Goal: Information Seeking & Learning: Check status

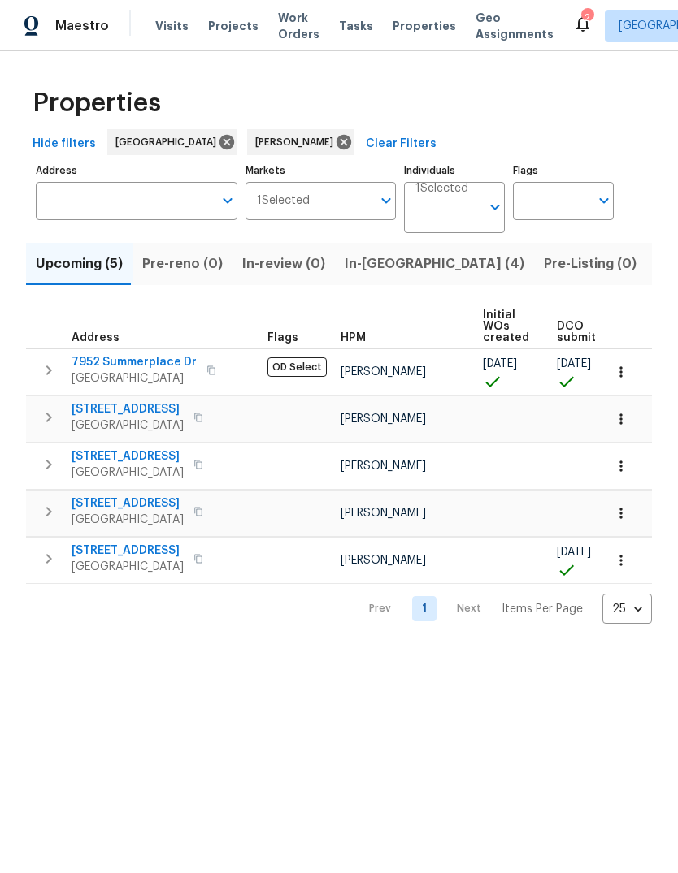
click at [76, 569] on span "Elk Grove, CA 95758" at bounding box center [127, 567] width 112 height 16
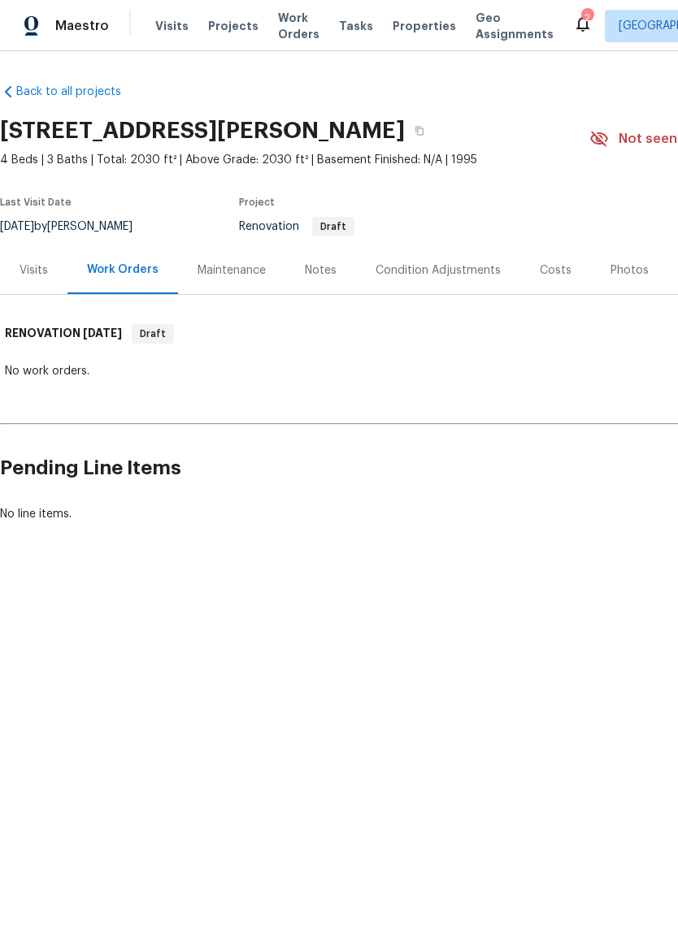
click at [561, 272] on div "Costs" at bounding box center [555, 270] width 32 height 16
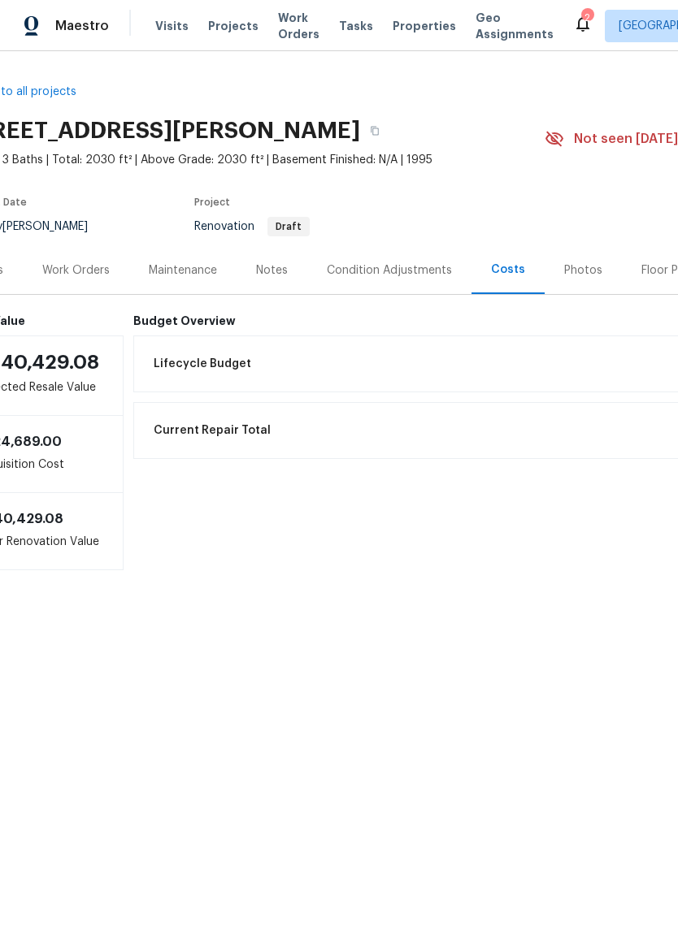
scroll to position [0, 45]
click at [372, 266] on div "Condition Adjustments" at bounding box center [389, 270] width 125 height 16
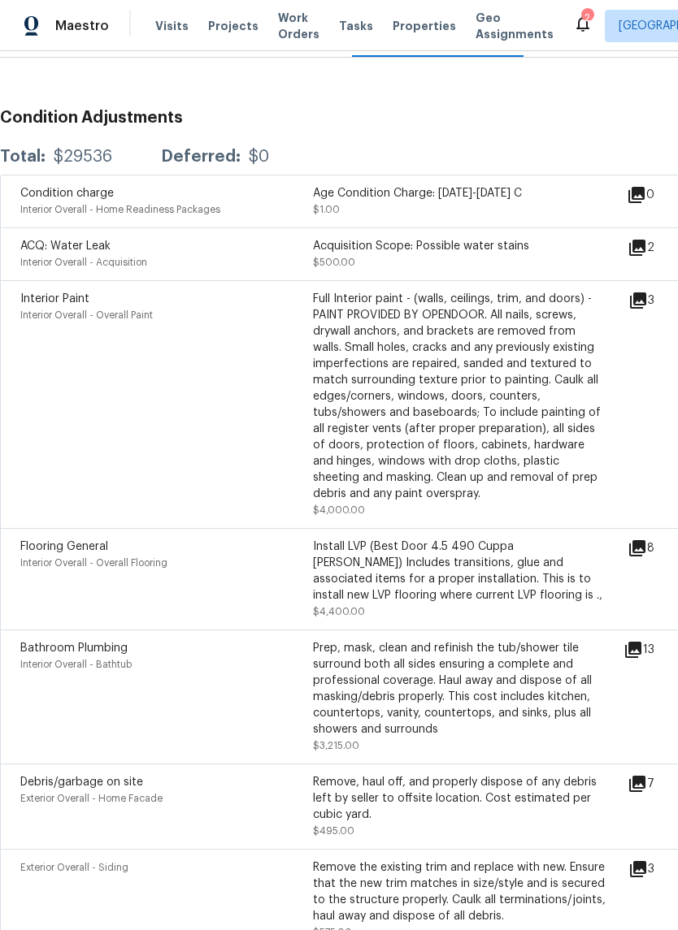
scroll to position [239, 0]
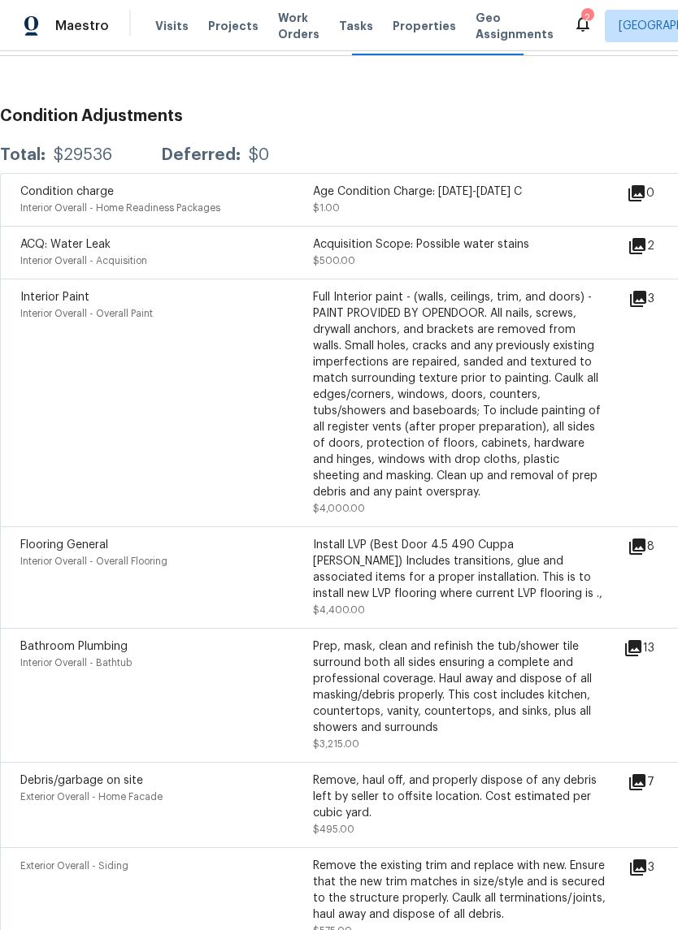
click at [647, 557] on icon at bounding box center [636, 546] width 19 height 19
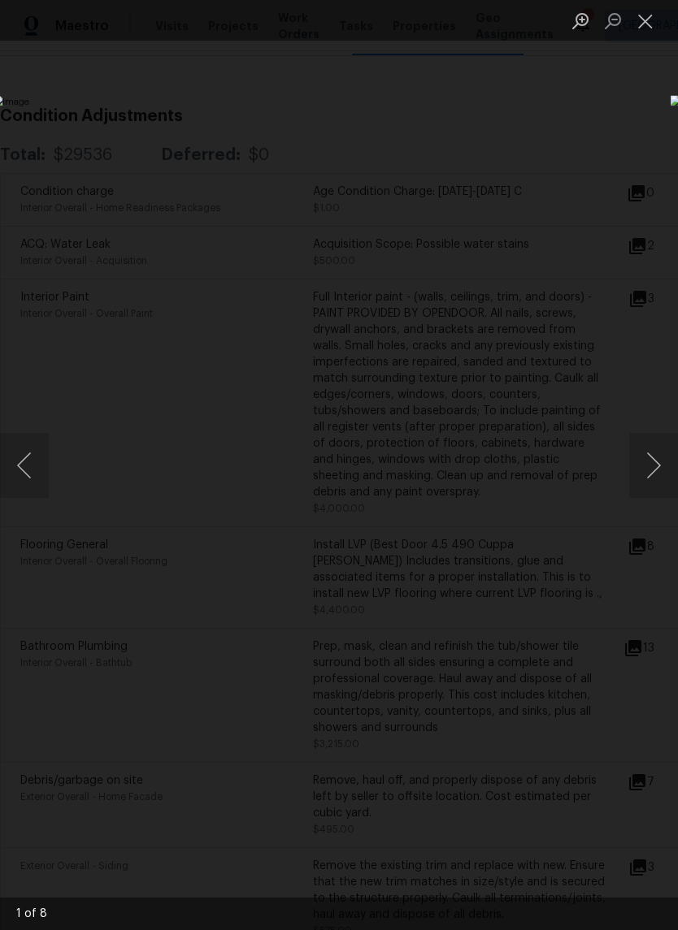
click at [652, 460] on button "Next image" at bounding box center [653, 465] width 49 height 65
click at [656, 466] on button "Next image" at bounding box center [653, 465] width 49 height 65
click at [655, 479] on button "Next image" at bounding box center [653, 465] width 49 height 65
click at [652, 477] on button "Next image" at bounding box center [653, 465] width 49 height 65
click at [652, 481] on button "Next image" at bounding box center [653, 465] width 49 height 65
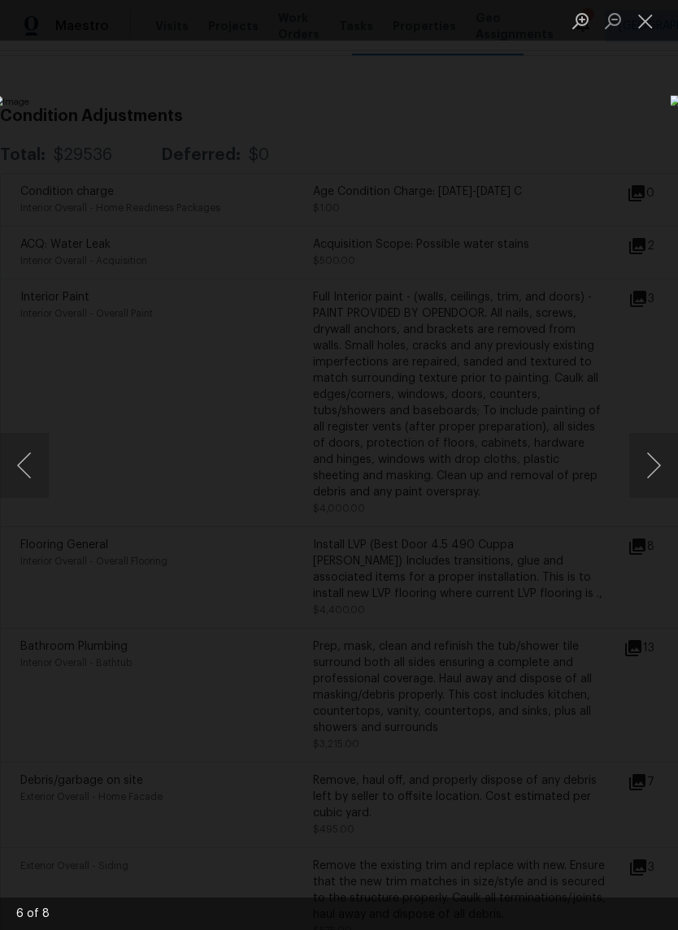
click at [651, 493] on button "Next image" at bounding box center [653, 465] width 49 height 65
click at [656, 480] on button "Next image" at bounding box center [653, 465] width 49 height 65
click at [654, 479] on button "Next image" at bounding box center [653, 465] width 49 height 65
click at [653, 479] on button "Next image" at bounding box center [653, 465] width 49 height 65
click at [648, 23] on button "Close lightbox" at bounding box center [645, 20] width 32 height 28
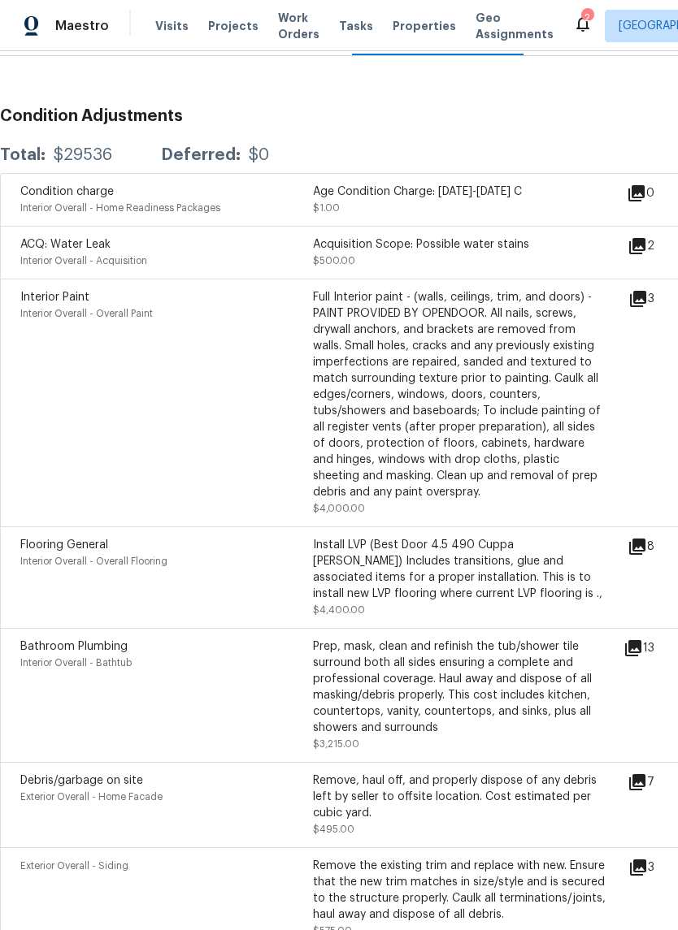
click at [635, 254] on icon at bounding box center [636, 245] width 19 height 19
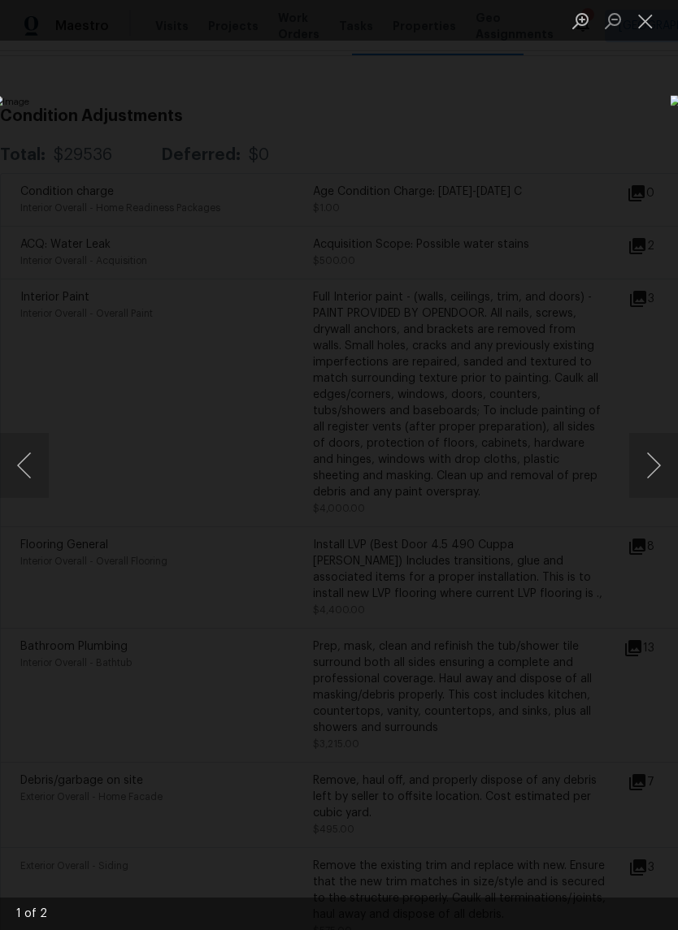
click at [646, 21] on button "Close lightbox" at bounding box center [645, 20] width 32 height 28
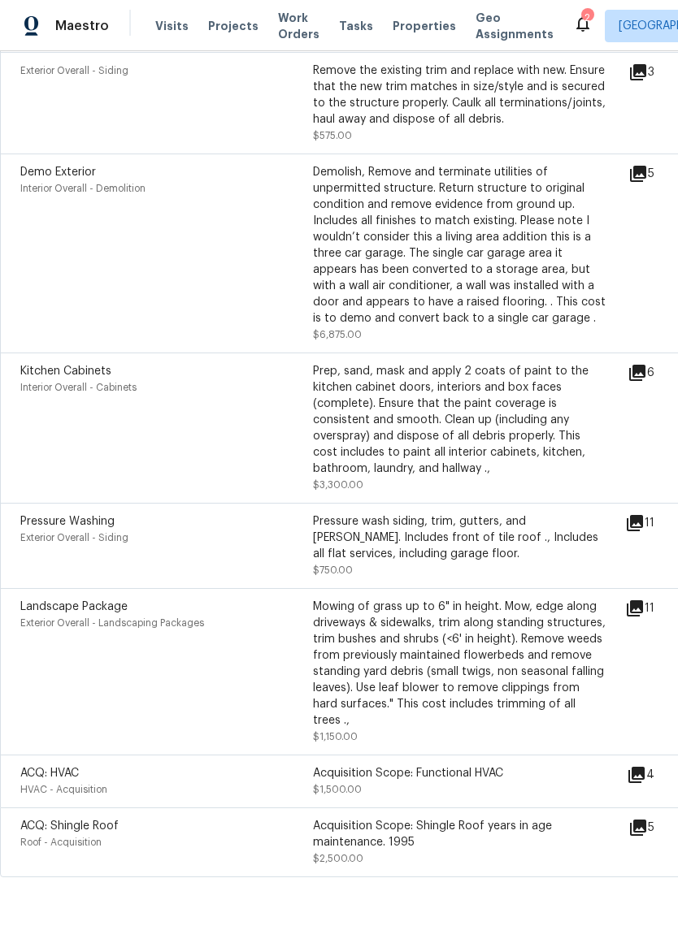
scroll to position [1033, 0]
click at [644, 825] on icon at bounding box center [638, 829] width 16 height 16
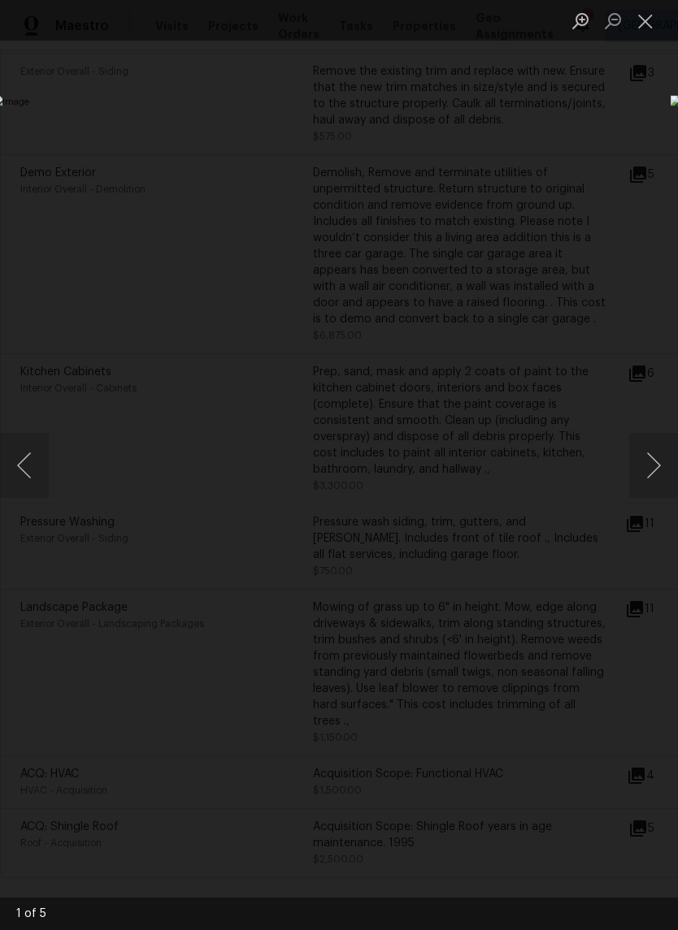
click at [654, 471] on button "Next image" at bounding box center [653, 465] width 49 height 65
click at [652, 470] on button "Next image" at bounding box center [653, 465] width 49 height 65
click at [645, 24] on button "Close lightbox" at bounding box center [645, 20] width 32 height 28
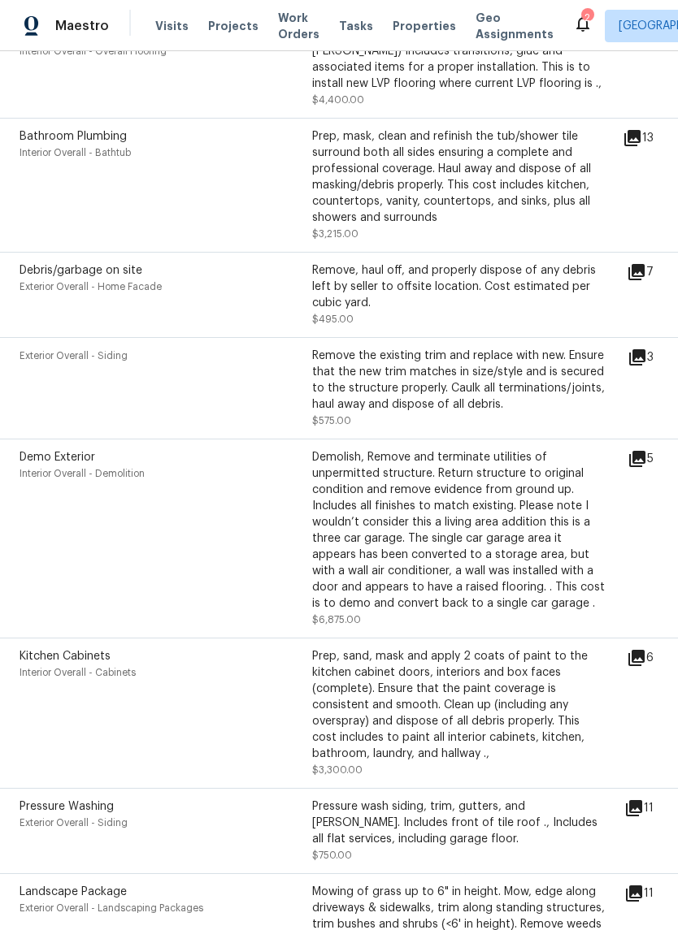
scroll to position [748, 1]
click at [639, 368] on icon at bounding box center [636, 358] width 19 height 19
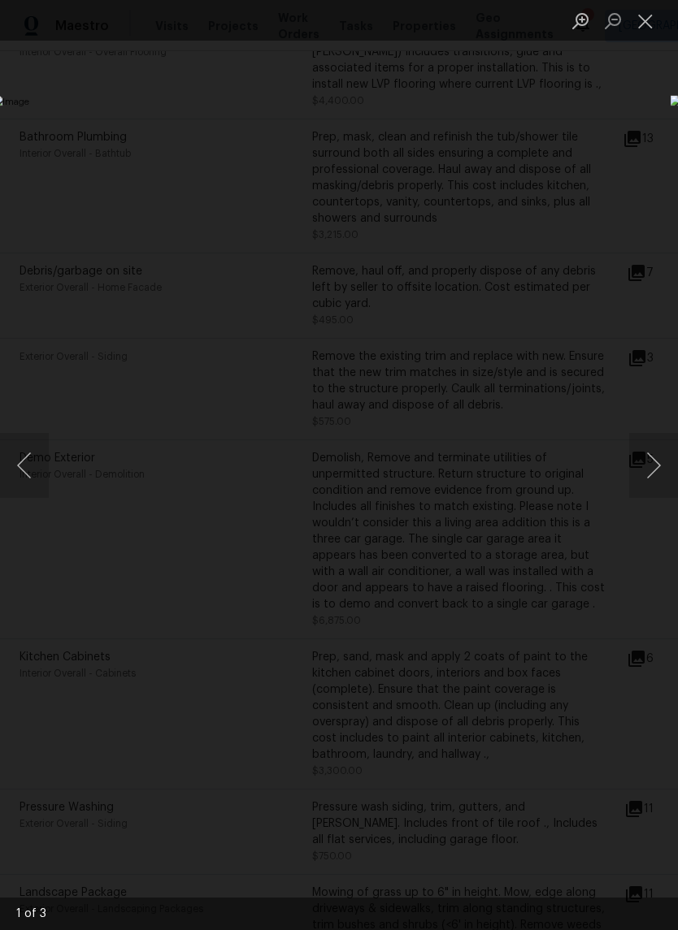
click at [651, 474] on button "Next image" at bounding box center [653, 465] width 49 height 65
click at [652, 470] on button "Next image" at bounding box center [653, 465] width 49 height 65
click at [649, 471] on button "Next image" at bounding box center [653, 465] width 49 height 65
click at [639, 15] on button "Close lightbox" at bounding box center [645, 20] width 32 height 28
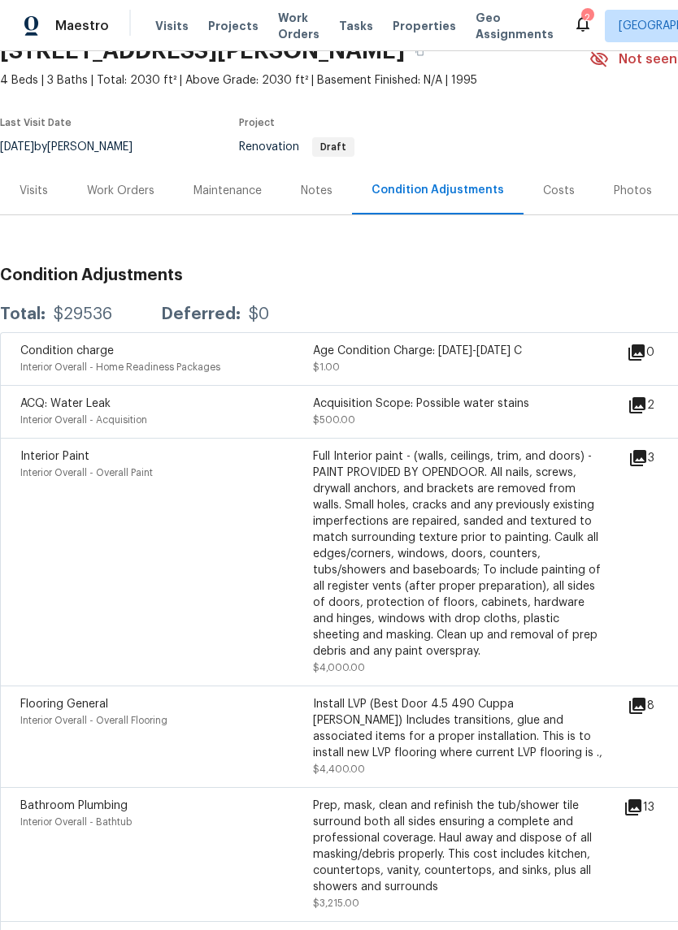
scroll to position [80, 0]
click at [547, 184] on div "Costs" at bounding box center [559, 190] width 32 height 16
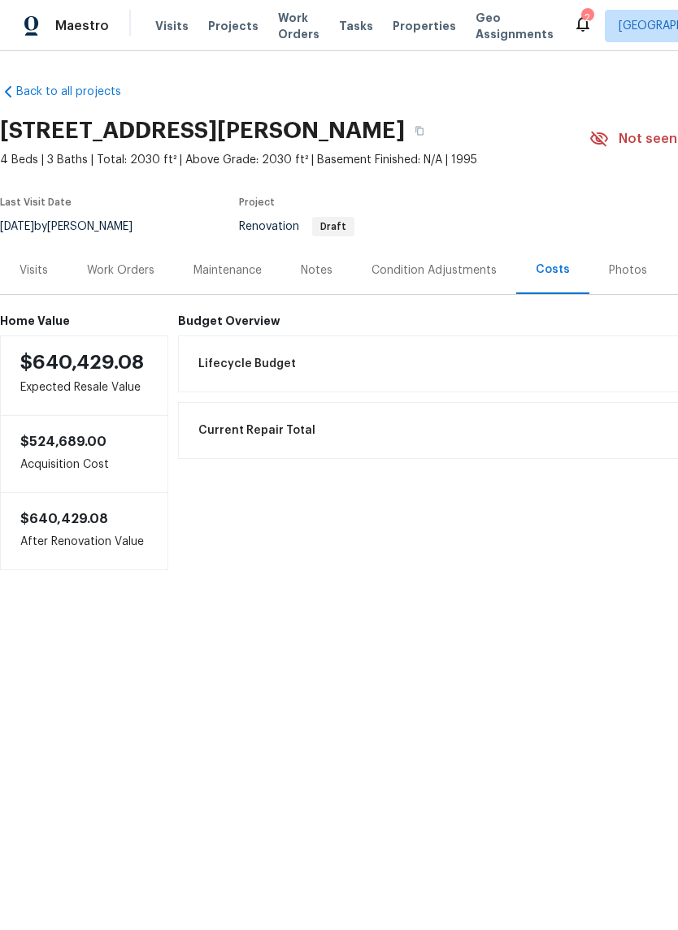
click at [258, 321] on h6 "Budget Overview" at bounding box center [548, 320] width 741 height 13
click at [565, 584] on div "Back to all projects 9313 Edisto Way, Elk Grove, CA 95758 4 Beds | 3 Baths | To…" at bounding box center [339, 359] width 678 height 617
click at [243, 308] on div "Home Value $640,429.08 Expected Resale Value $524,689.00 Acquisition Cost $640,…" at bounding box center [459, 432] width 918 height 275
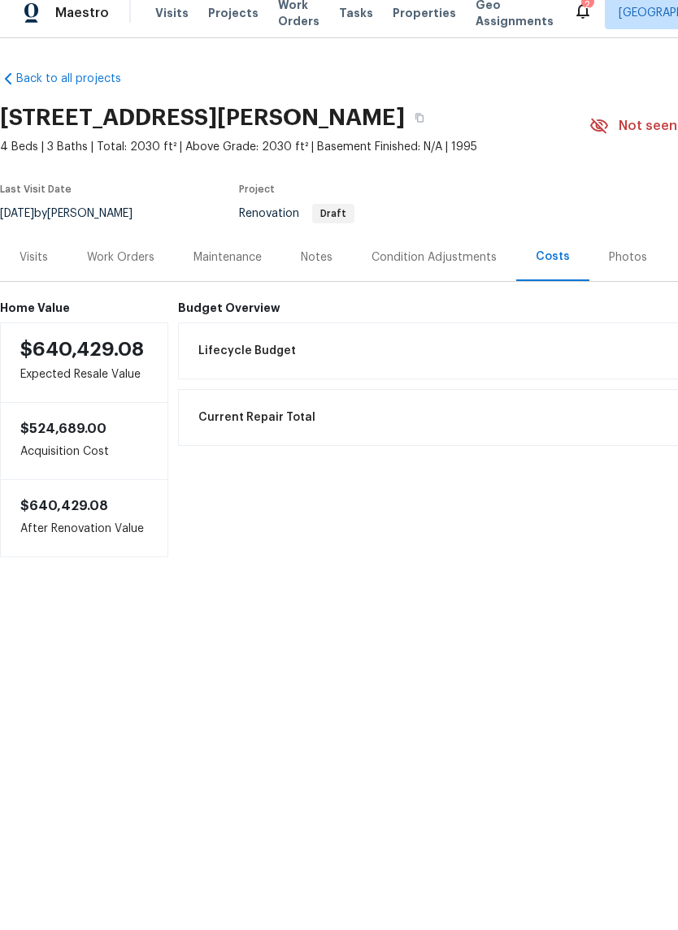
click at [447, 266] on div "Condition Adjustments" at bounding box center [434, 270] width 164 height 48
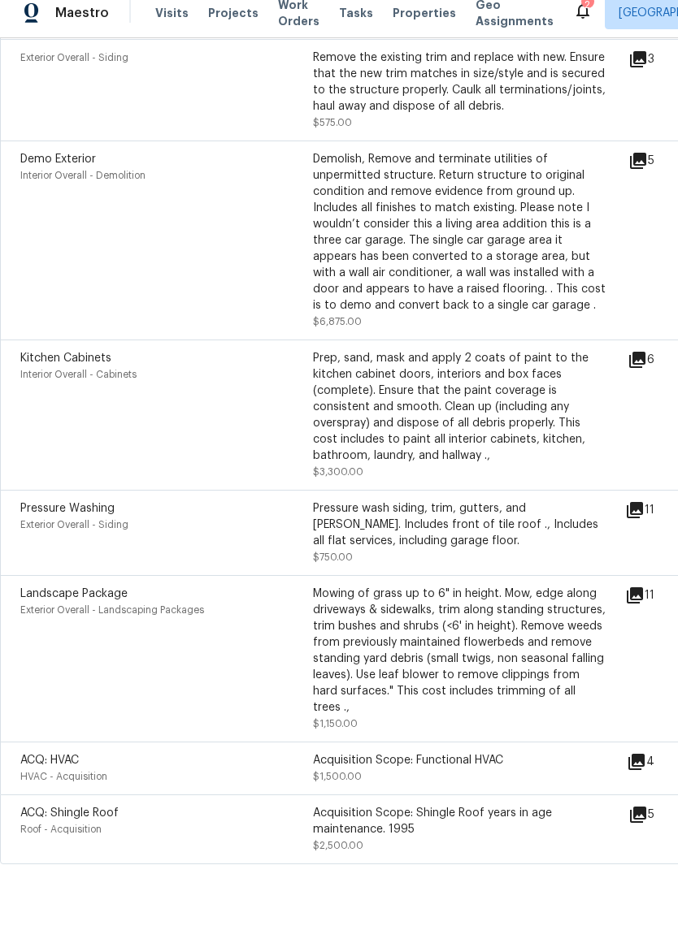
scroll to position [1033, 0]
click at [636, 522] on icon at bounding box center [634, 523] width 19 height 19
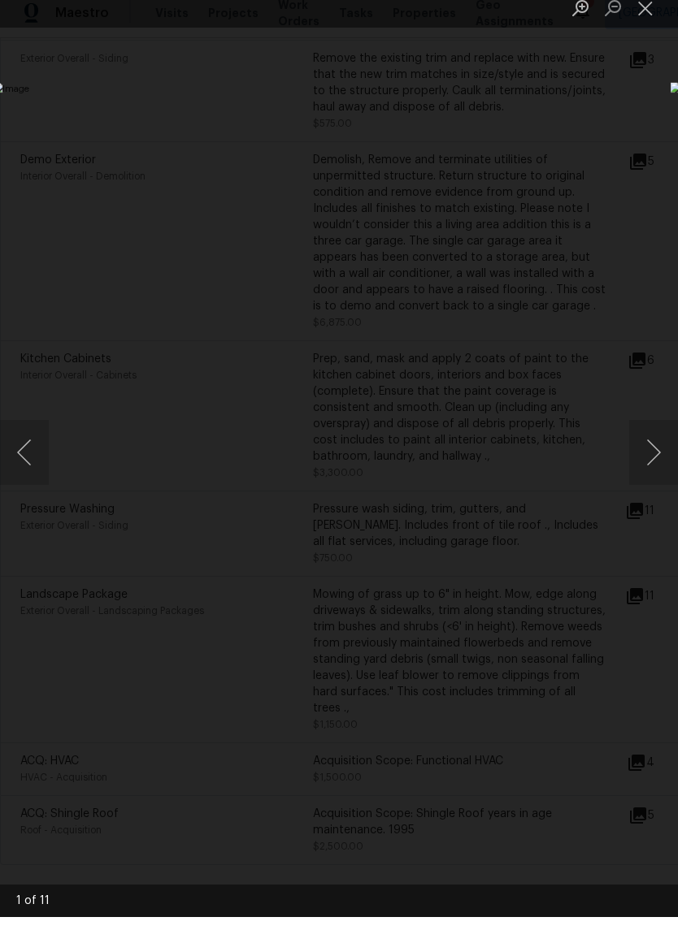
click at [650, 464] on button "Next image" at bounding box center [653, 465] width 49 height 65
click at [654, 461] on button "Next image" at bounding box center [653, 465] width 49 height 65
click at [653, 461] on button "Next image" at bounding box center [653, 465] width 49 height 65
click at [650, 470] on button "Next image" at bounding box center [653, 465] width 49 height 65
click at [652, 463] on button "Next image" at bounding box center [653, 465] width 49 height 65
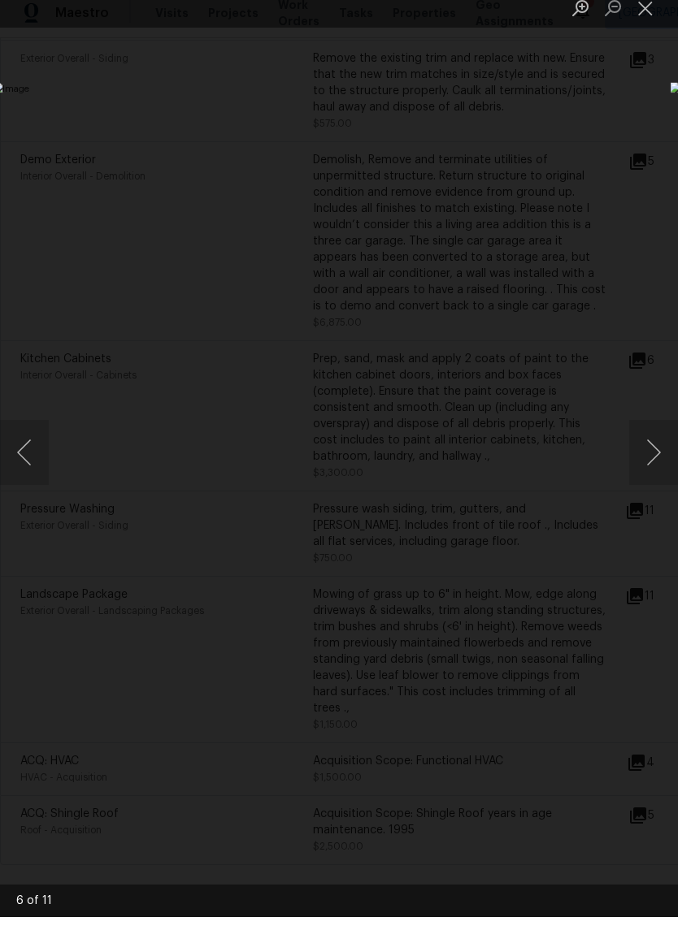
click at [34, 469] on button "Previous image" at bounding box center [24, 465] width 49 height 65
click at [654, 459] on button "Next image" at bounding box center [653, 465] width 49 height 65
click at [648, 453] on button "Next image" at bounding box center [653, 465] width 49 height 65
click at [648, 440] on button "Next image" at bounding box center [653, 465] width 49 height 65
click at [655, 456] on button "Next image" at bounding box center [653, 465] width 49 height 65
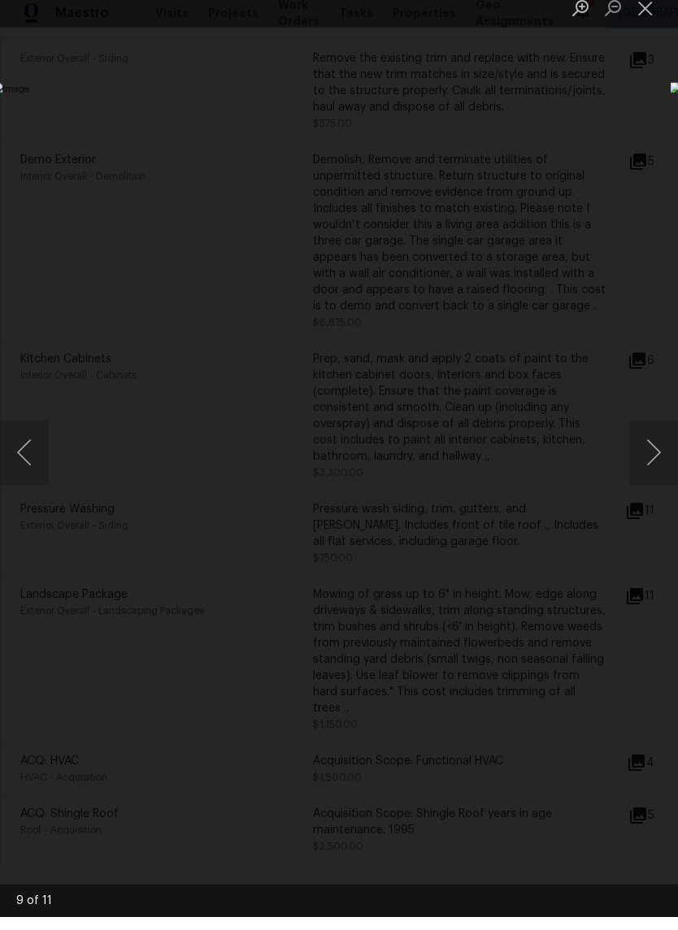
click at [654, 457] on button "Next image" at bounding box center [653, 465] width 49 height 65
click at [654, 451] on button "Next image" at bounding box center [653, 465] width 49 height 65
click at [650, 455] on button "Next image" at bounding box center [653, 465] width 49 height 65
click at [645, 7] on button "Close lightbox" at bounding box center [645, 20] width 32 height 28
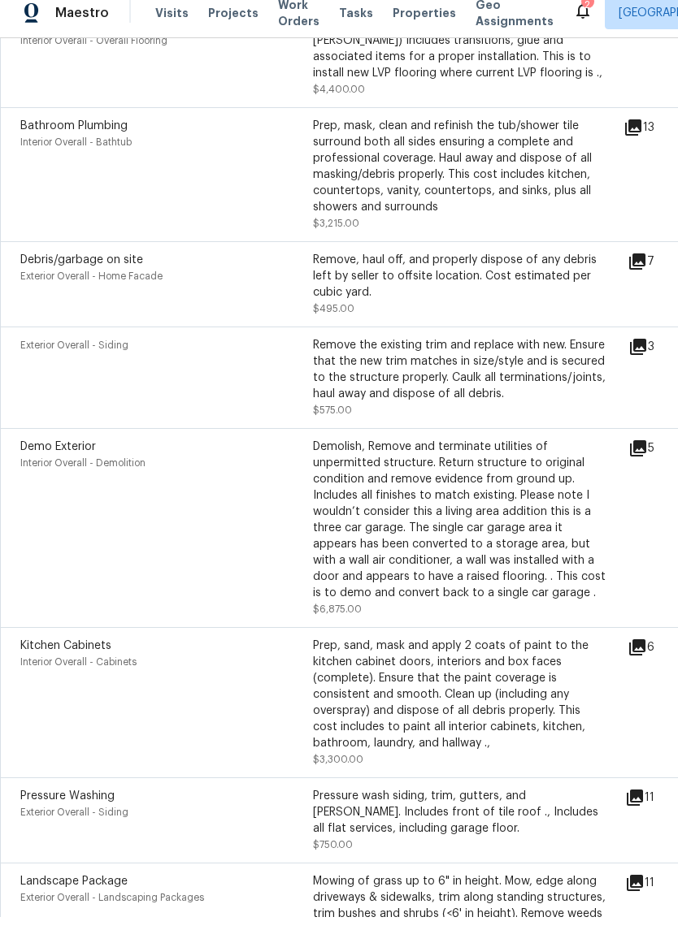
scroll to position [747, 0]
click at [640, 274] on icon at bounding box center [636, 273] width 19 height 19
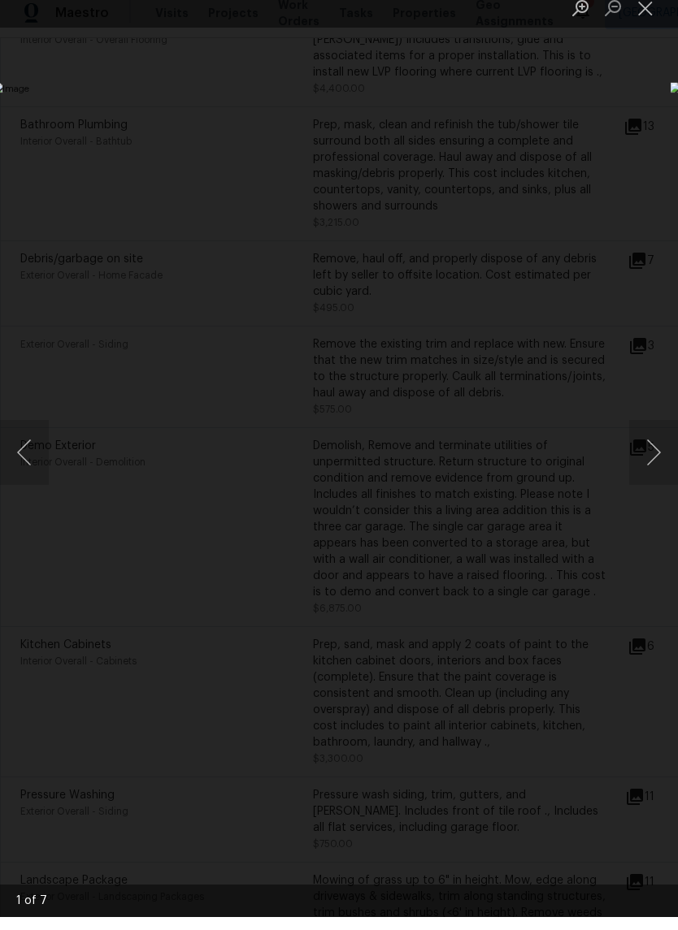
click at [654, 460] on button "Next image" at bounding box center [653, 465] width 49 height 65
click at [646, 451] on button "Next image" at bounding box center [653, 465] width 49 height 65
click at [649, 440] on button "Next image" at bounding box center [653, 465] width 49 height 65
click at [653, 439] on button "Next image" at bounding box center [653, 465] width 49 height 65
click at [649, 446] on button "Next image" at bounding box center [653, 465] width 49 height 65
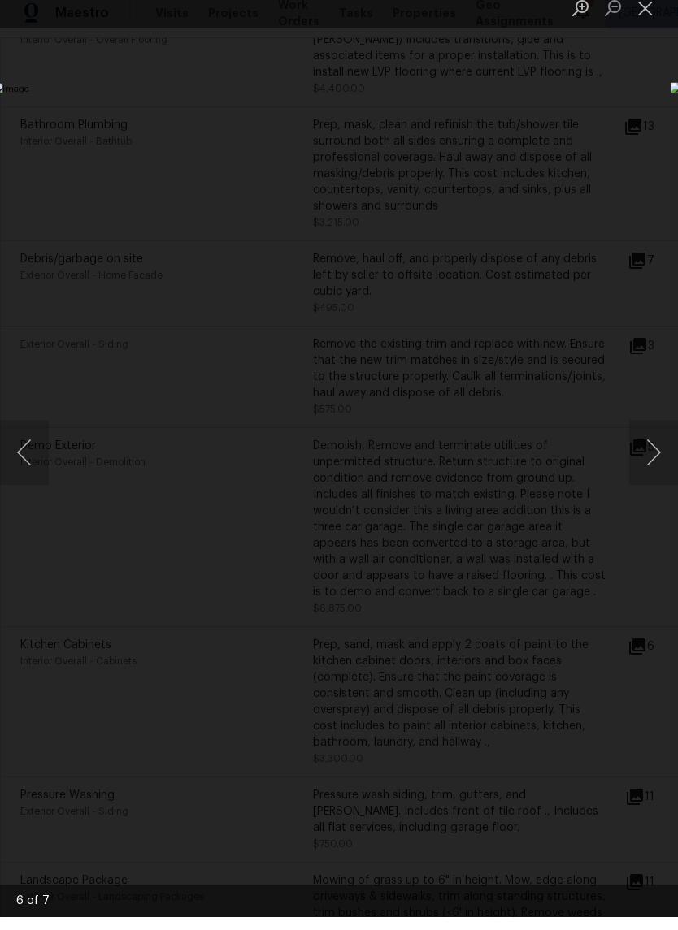
click at [646, 452] on button "Next image" at bounding box center [653, 465] width 49 height 65
click at [649, 453] on button "Next image" at bounding box center [653, 465] width 49 height 65
click at [646, 454] on button "Next image" at bounding box center [653, 465] width 49 height 65
click at [639, 6] on button "Close lightbox" at bounding box center [645, 20] width 32 height 28
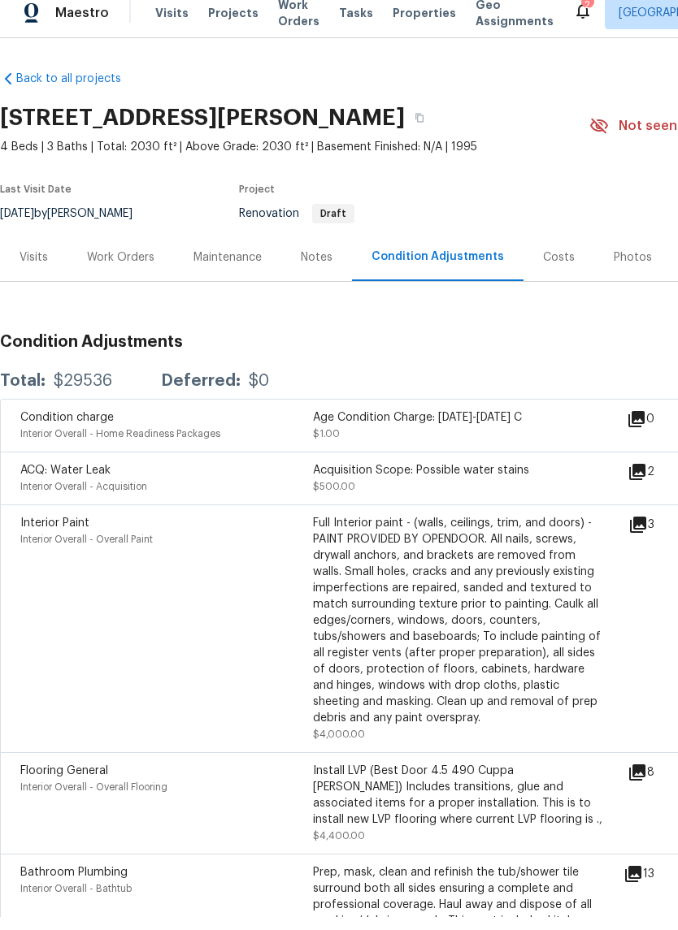
scroll to position [0, 0]
click at [573, 14] on icon at bounding box center [582, 23] width 19 height 19
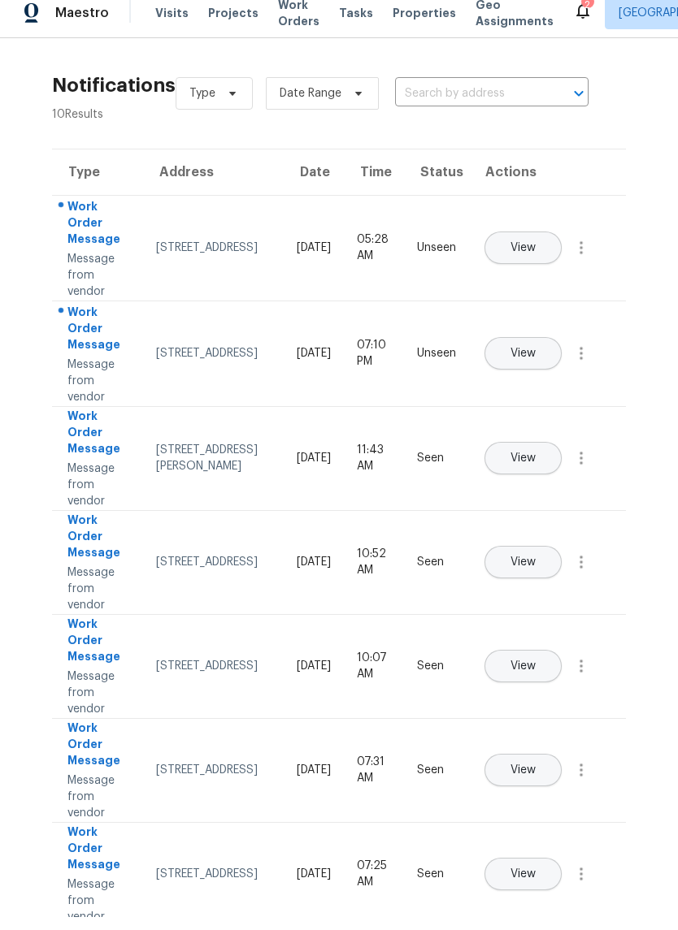
click at [558, 209] on td "View" at bounding box center [547, 261] width 157 height 106
click at [535, 255] on span "View" at bounding box center [522, 261] width 25 height 12
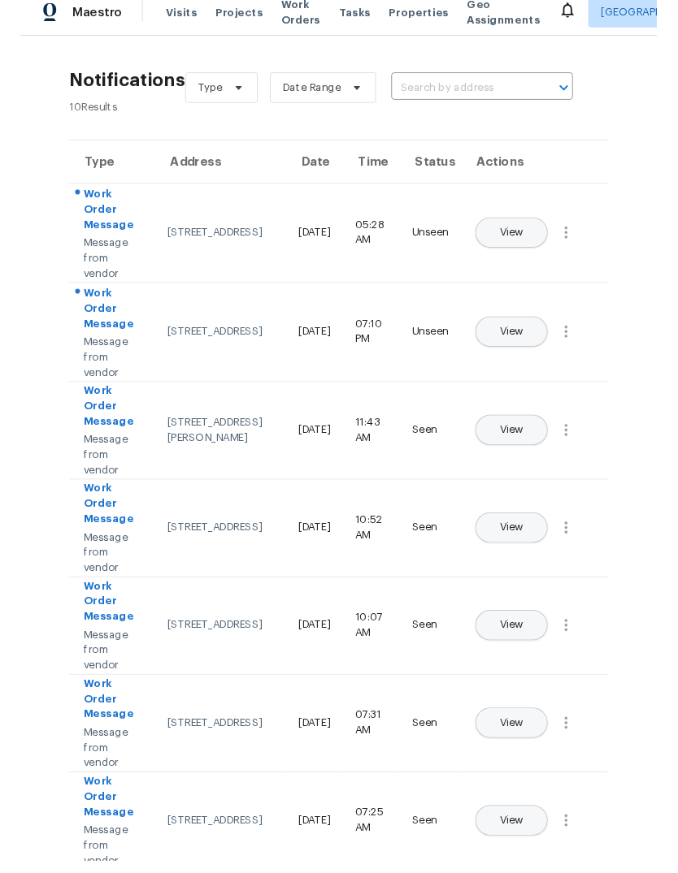
scroll to position [13, 0]
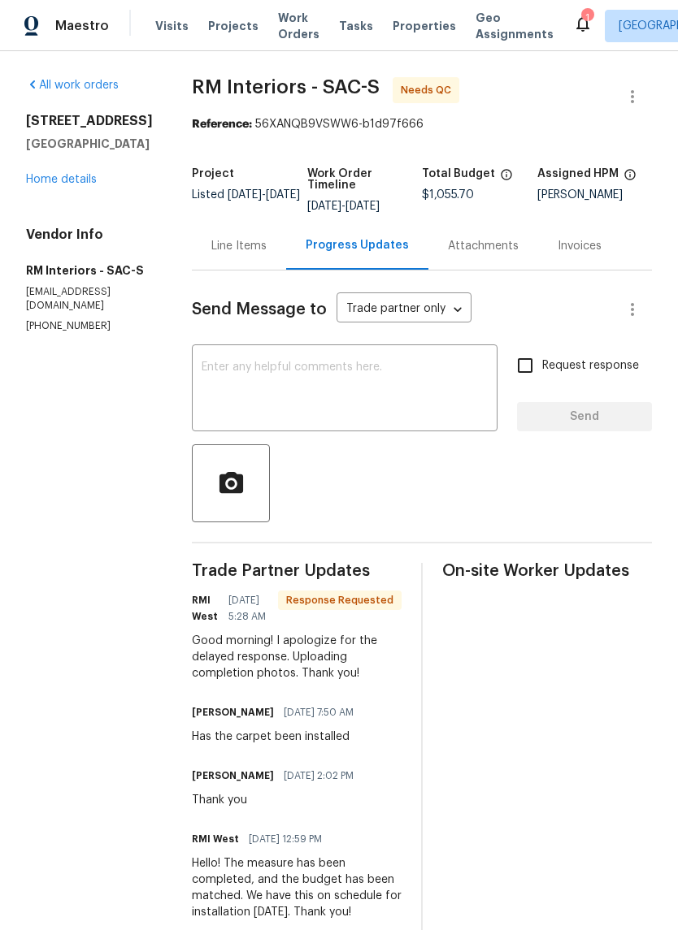
click at [346, 396] on textarea at bounding box center [344, 390] width 286 height 57
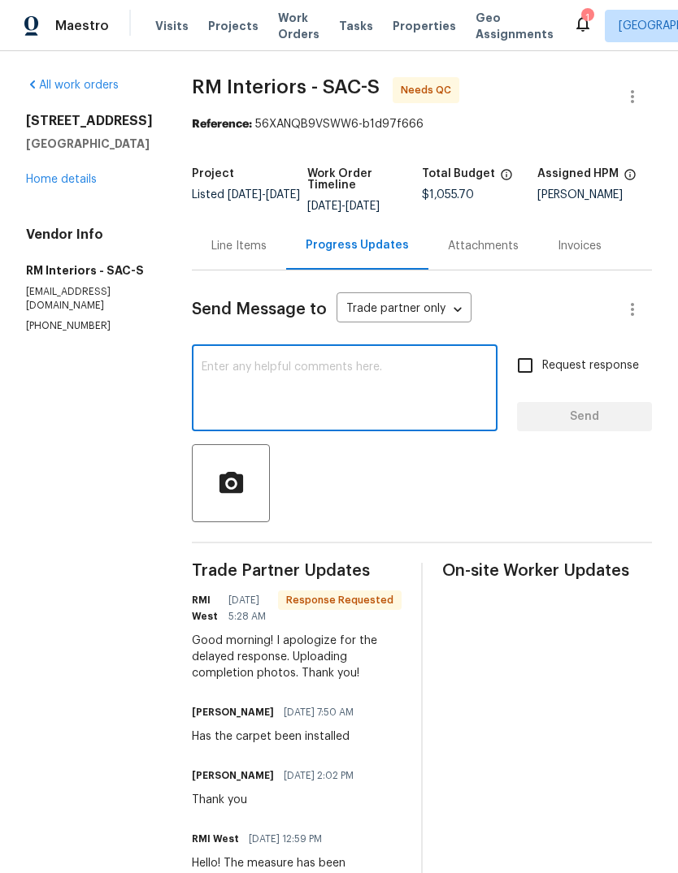
click at [546, 339] on div "Send Message to Trade partner only Trade partner only ​ x ​ Request response Se…" at bounding box center [422, 774] width 460 height 1006
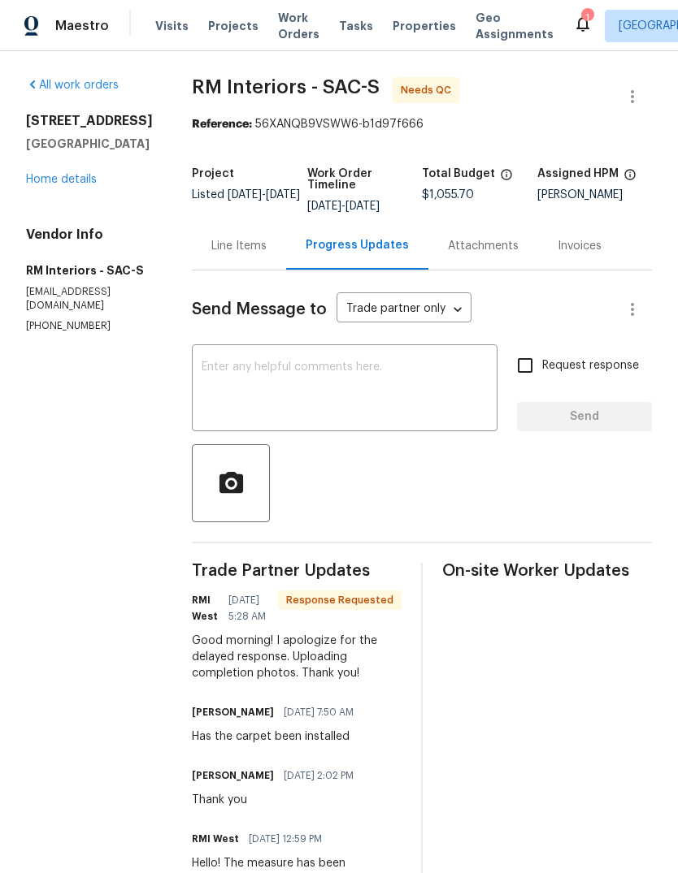
click at [406, 411] on textarea at bounding box center [344, 390] width 286 height 57
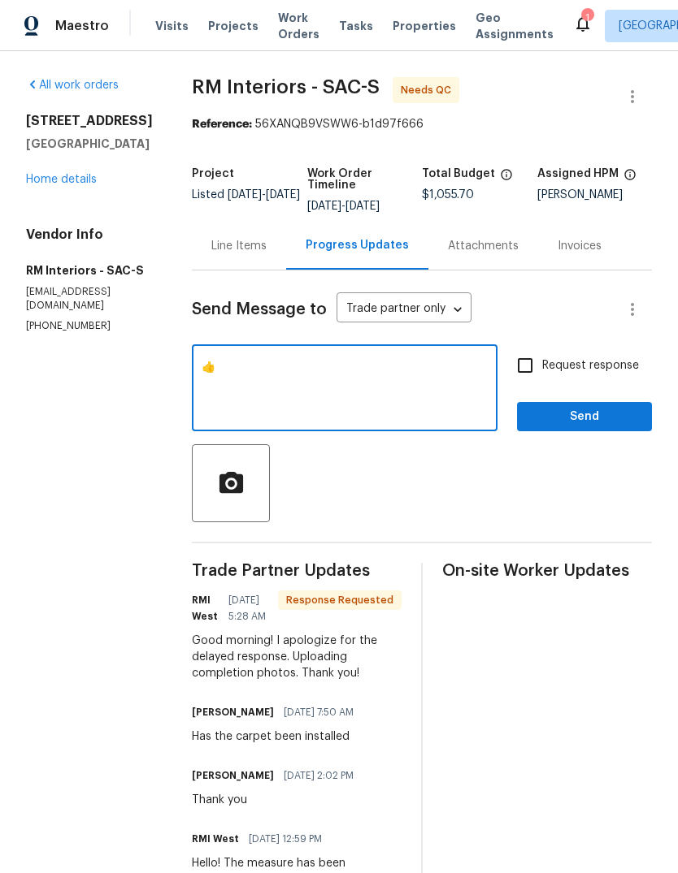
type textarea "👍"
click at [584, 421] on span "Send" at bounding box center [584, 417] width 109 height 20
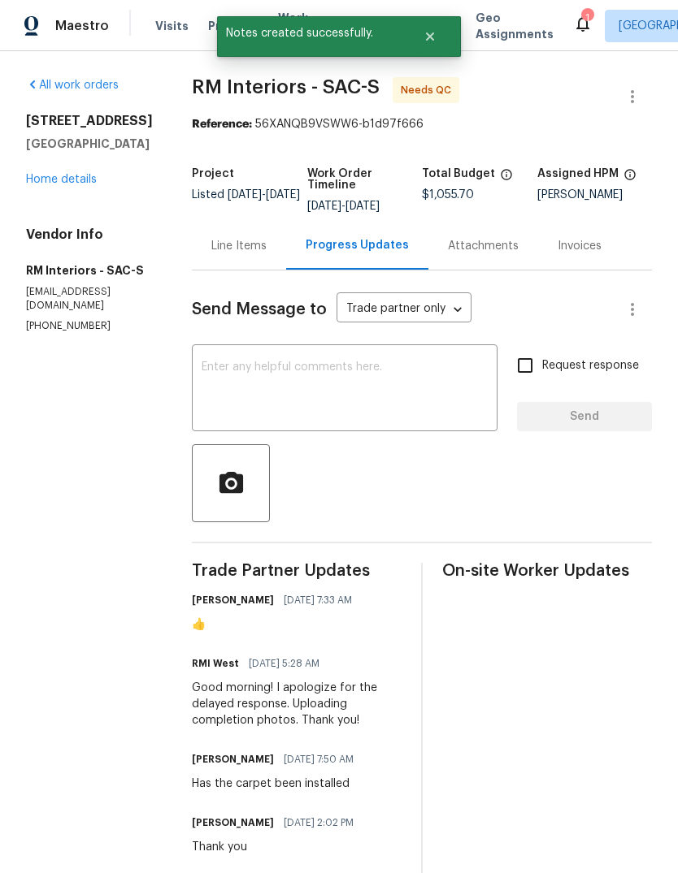
click at [573, 27] on icon at bounding box center [582, 23] width 19 height 19
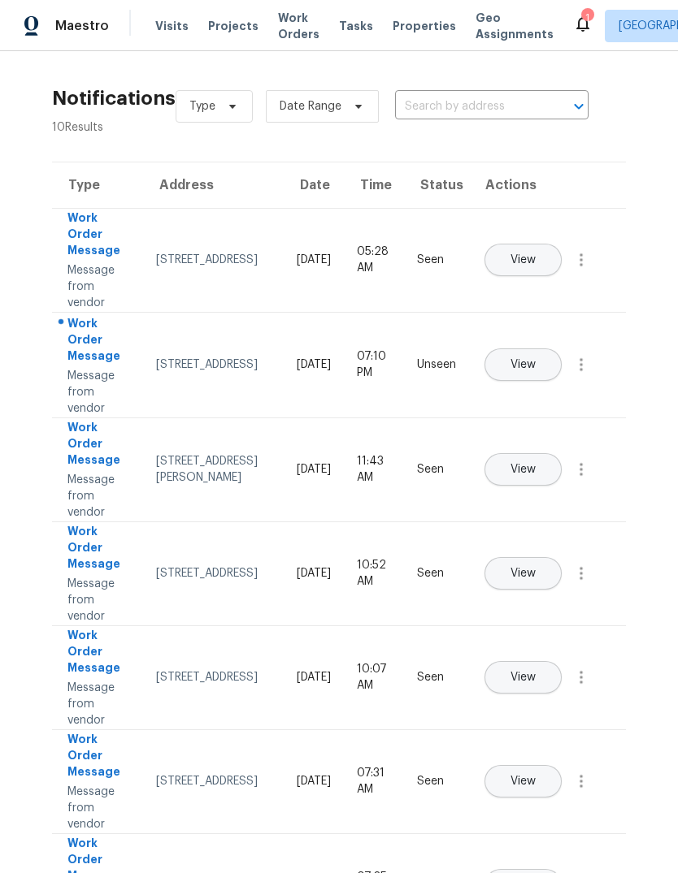
click at [535, 359] on span "View" at bounding box center [522, 365] width 25 height 12
click at [561, 357] on button "View" at bounding box center [522, 365] width 77 height 32
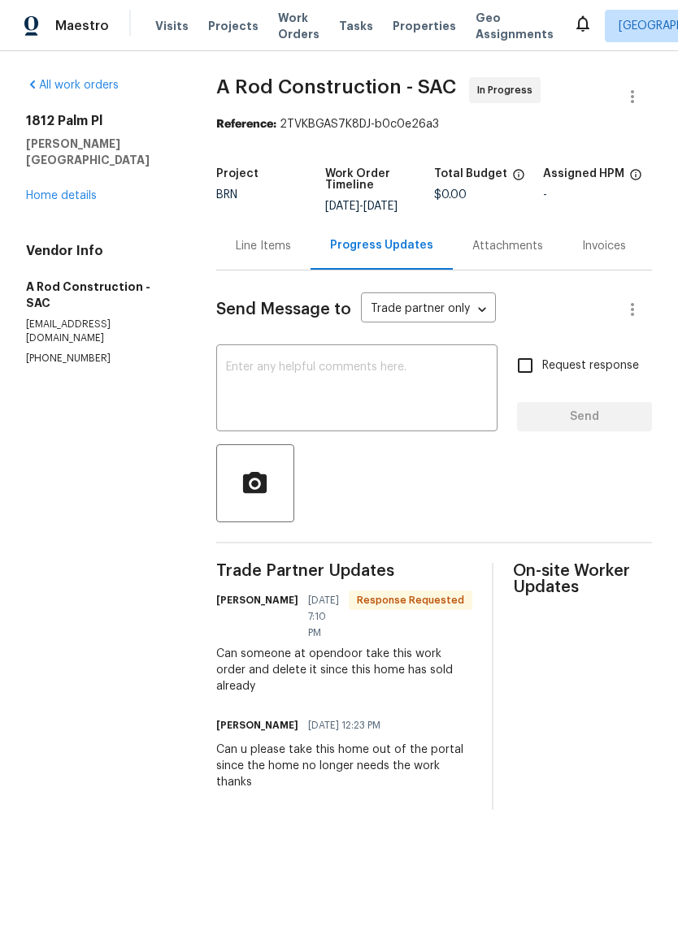
click at [65, 190] on link "Home details" at bounding box center [61, 195] width 71 height 11
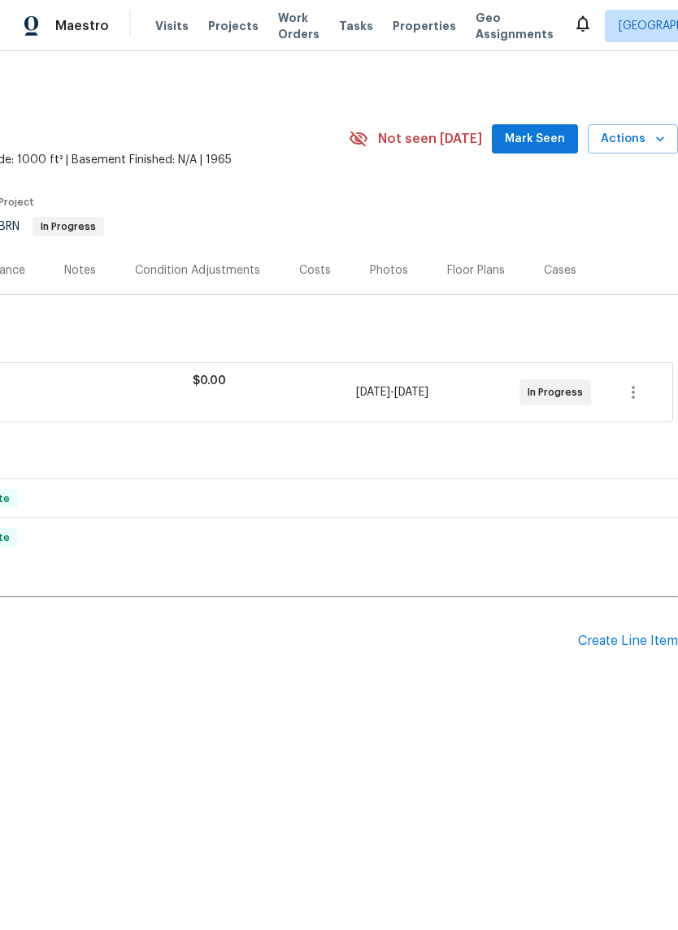
scroll to position [0, 240]
click at [630, 396] on icon "button" at bounding box center [632, 392] width 19 height 19
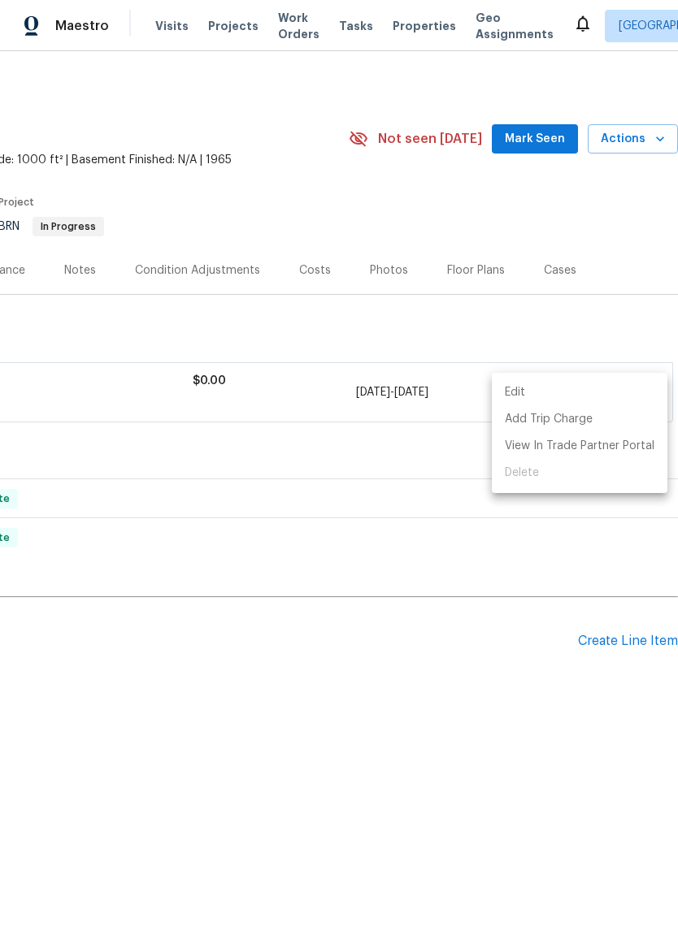
click at [496, 703] on div at bounding box center [339, 465] width 678 height 930
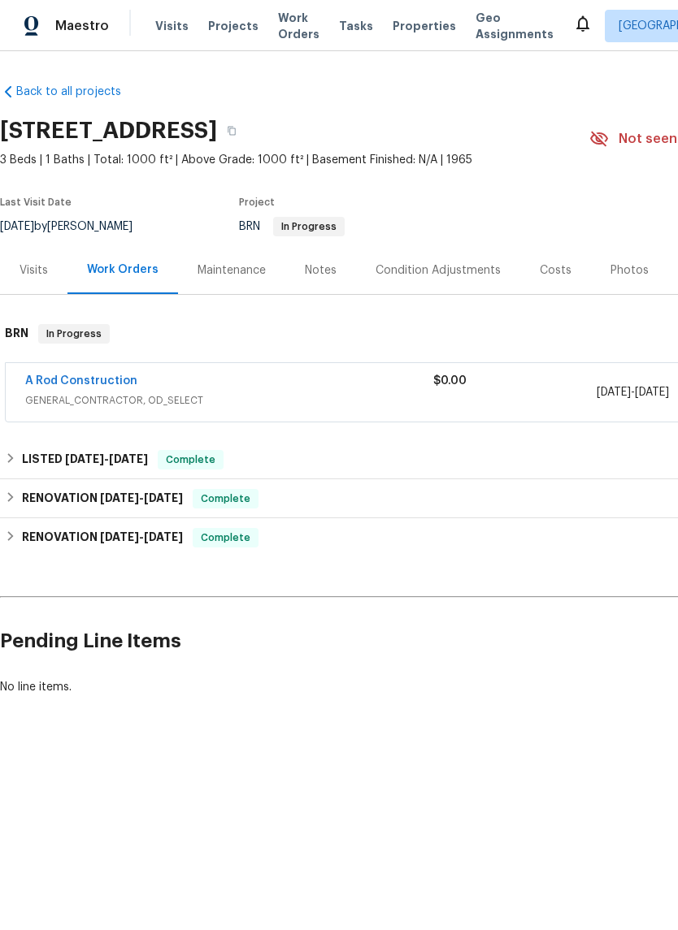
scroll to position [0, 0]
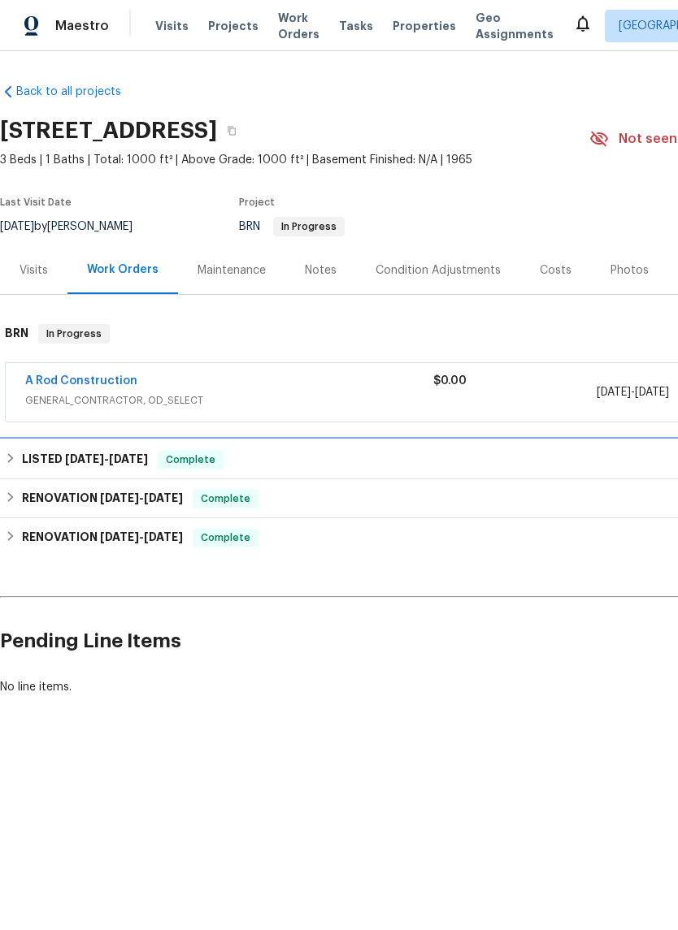
click at [42, 444] on div "LISTED 4/2/25 - 4/2/25 Complete" at bounding box center [459, 459] width 918 height 39
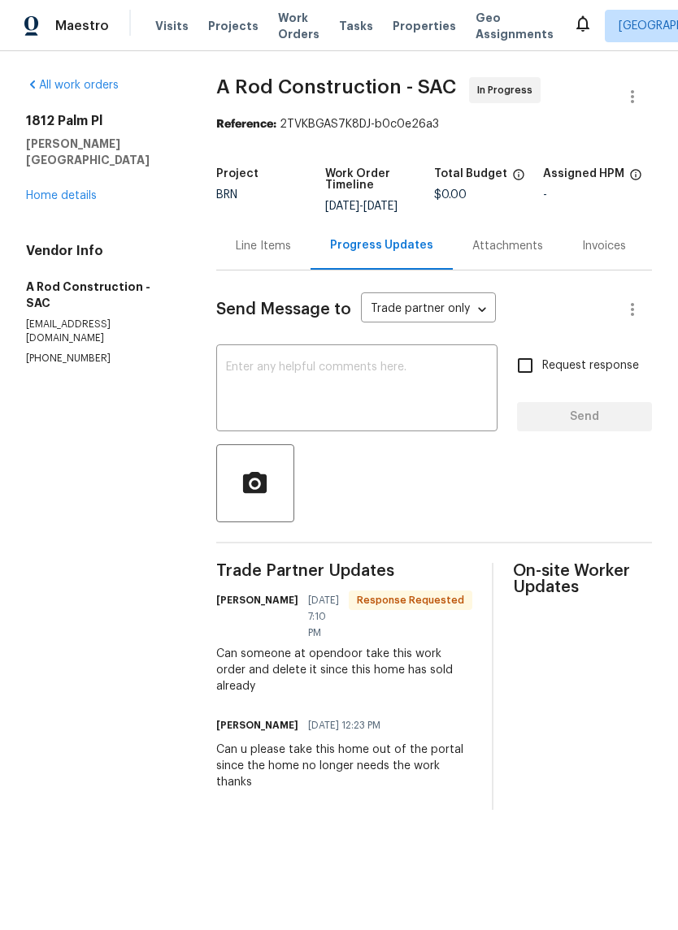
click at [86, 190] on link "Home details" at bounding box center [61, 195] width 71 height 11
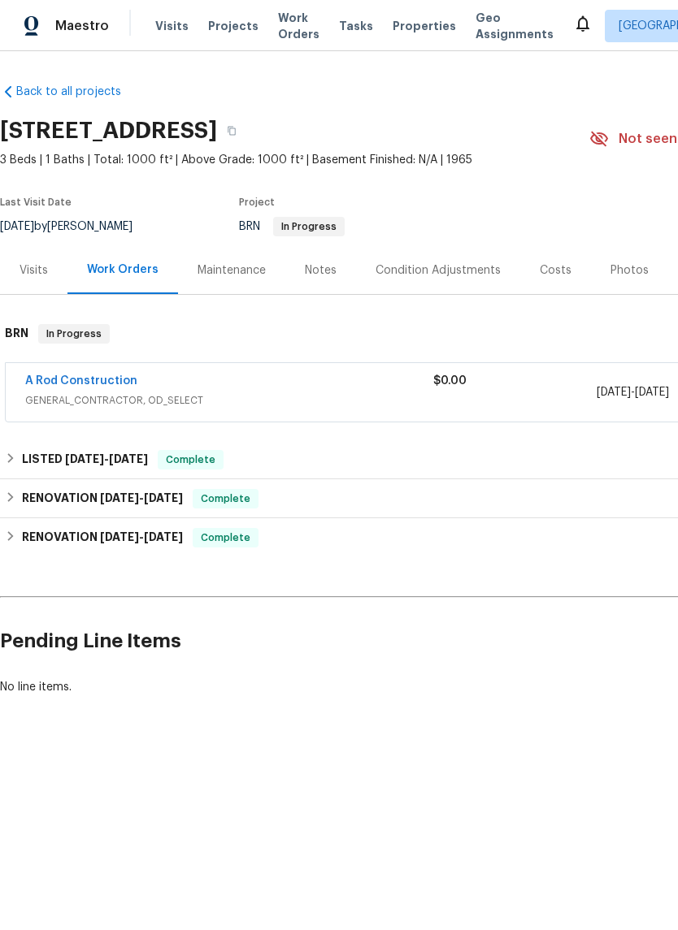
click at [576, 28] on icon at bounding box center [582, 24] width 13 height 16
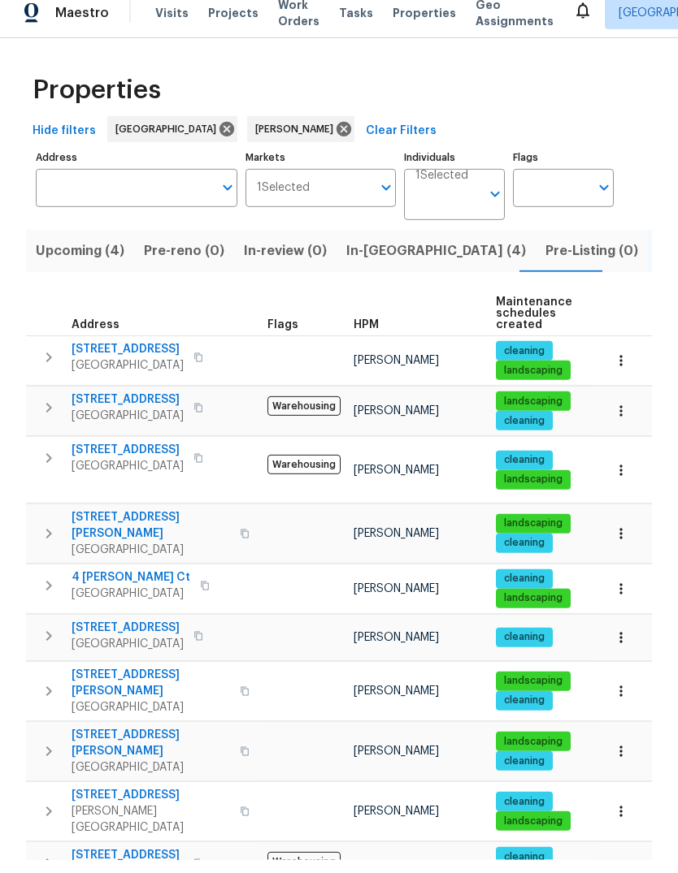
scroll to position [236, 0]
